Goal: Transaction & Acquisition: Purchase product/service

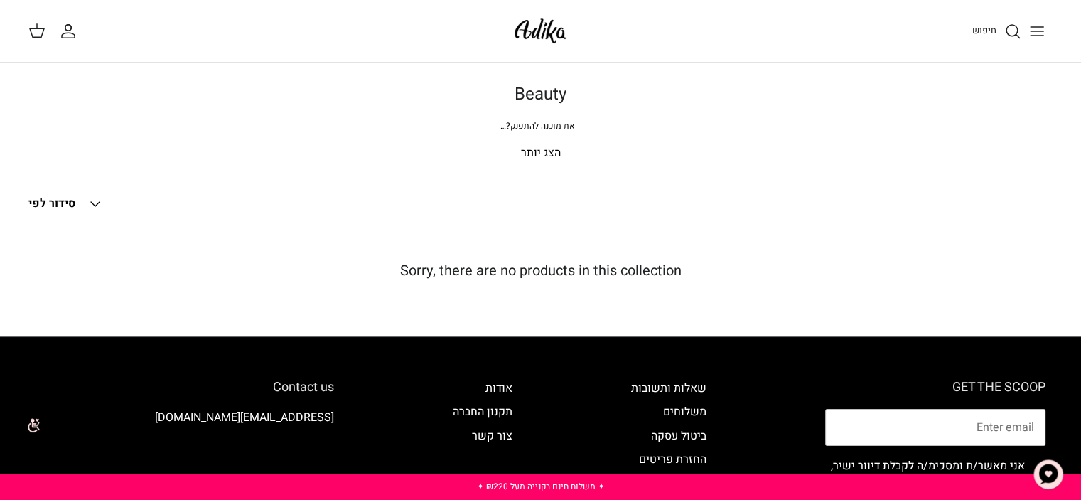
click at [962, 39] on div "חיפוש" at bounding box center [819, 31] width 468 height 31
click at [964, 33] on div "חיפוש" at bounding box center [819, 31] width 468 height 31
click at [979, 27] on span "חיפוש" at bounding box center [984, 30] width 24 height 14
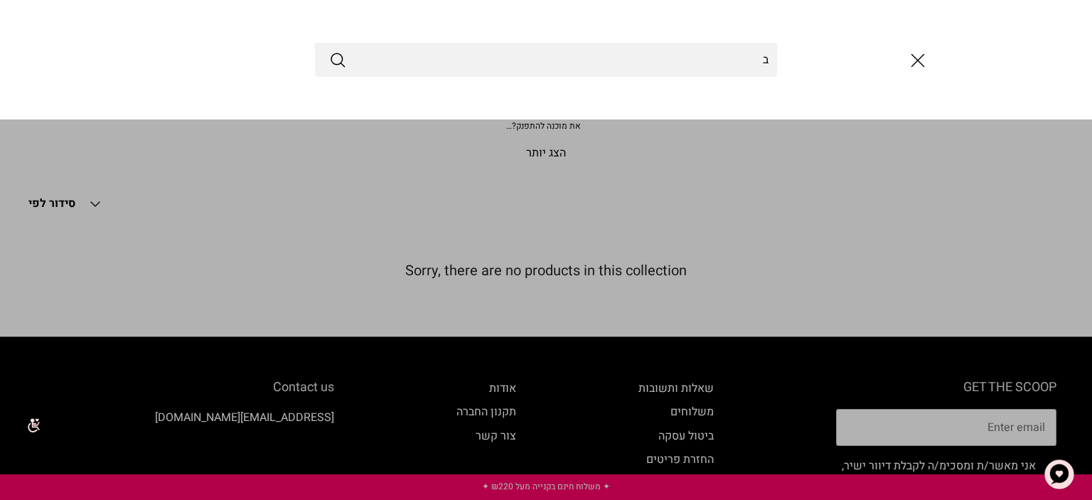
click at [742, 64] on input "ב" at bounding box center [546, 60] width 462 height 34
type input "קריד"
click at [329, 50] on button "Submit" at bounding box center [337, 59] width 17 height 18
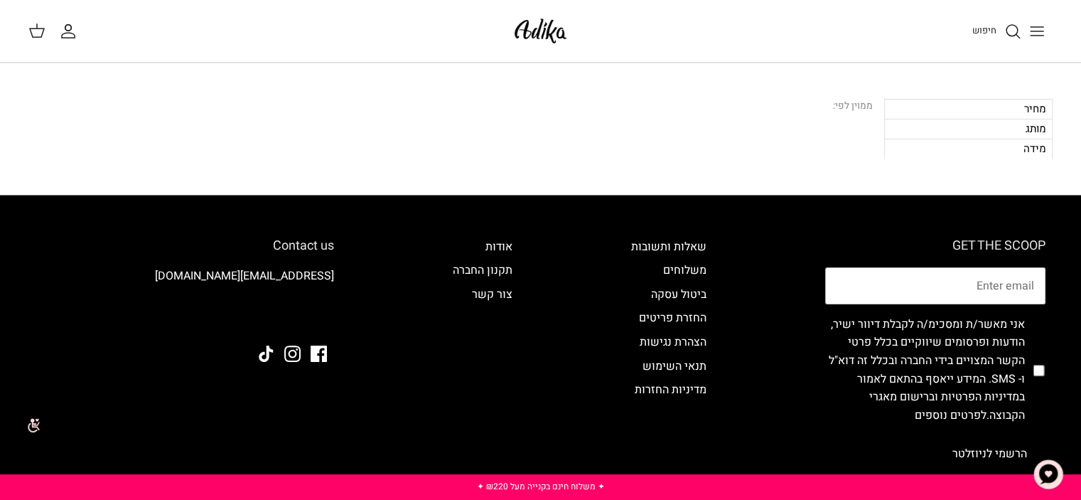
click at [970, 33] on div "חיפוש" at bounding box center [819, 31] width 468 height 31
click at [990, 28] on span "חיפוש" at bounding box center [984, 30] width 24 height 14
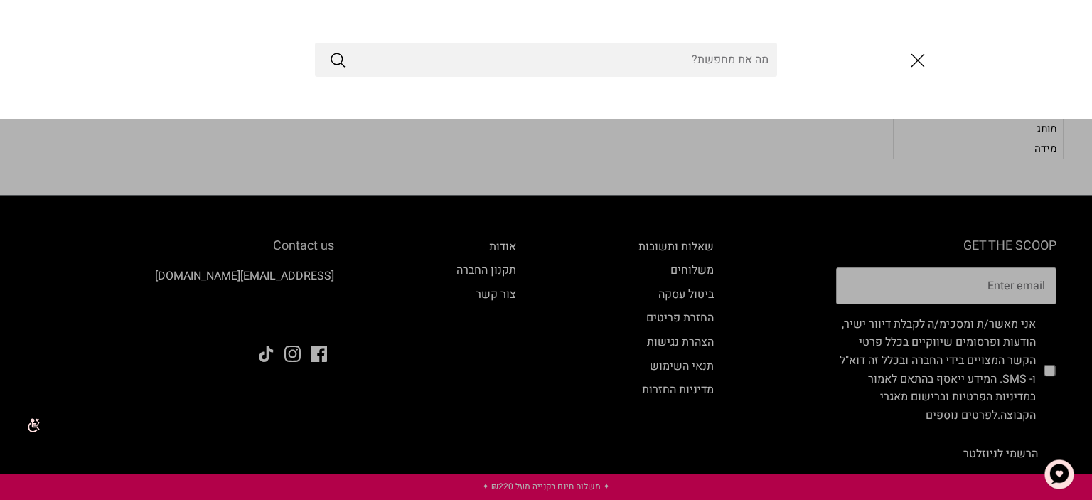
click at [726, 65] on input "Search Store" at bounding box center [546, 60] width 462 height 34
type input "creed"
click at [329, 50] on button "Submit" at bounding box center [337, 59] width 17 height 18
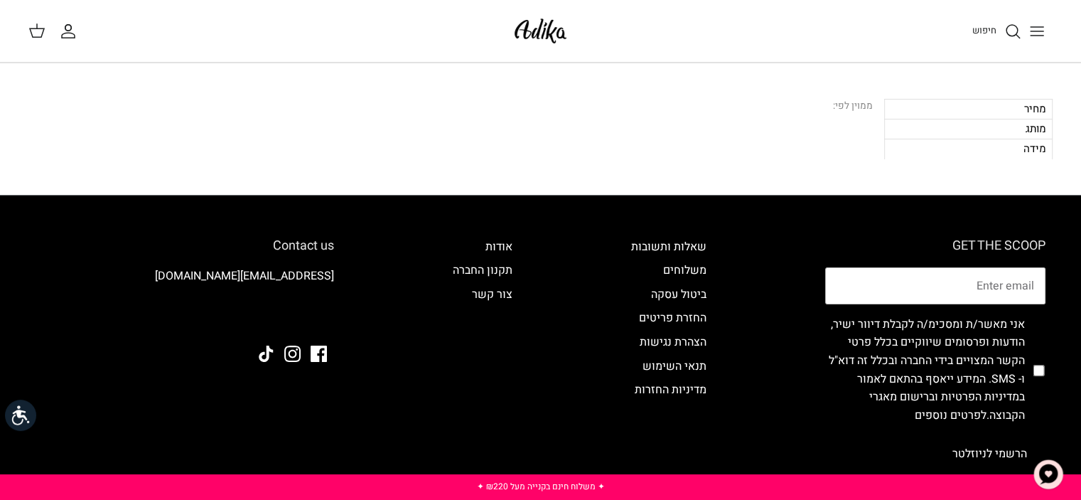
click at [535, 22] on img at bounding box center [540, 30] width 60 height 33
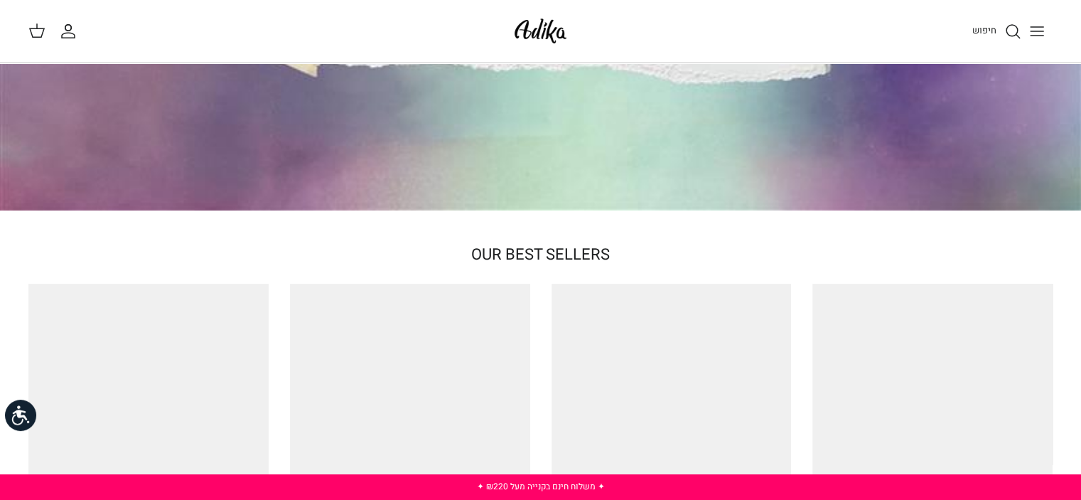
scroll to position [490, 0]
